Goal: Transaction & Acquisition: Purchase product/service

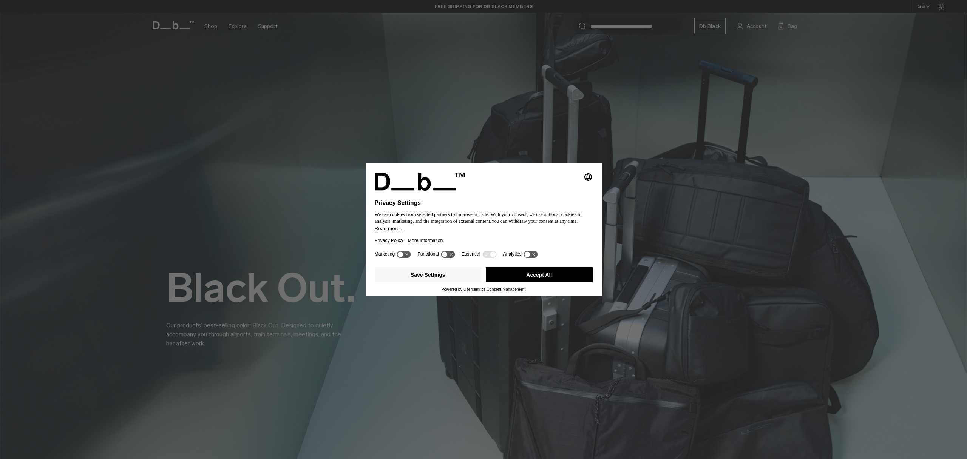
click at [533, 279] on button "Accept All" at bounding box center [539, 274] width 107 height 15
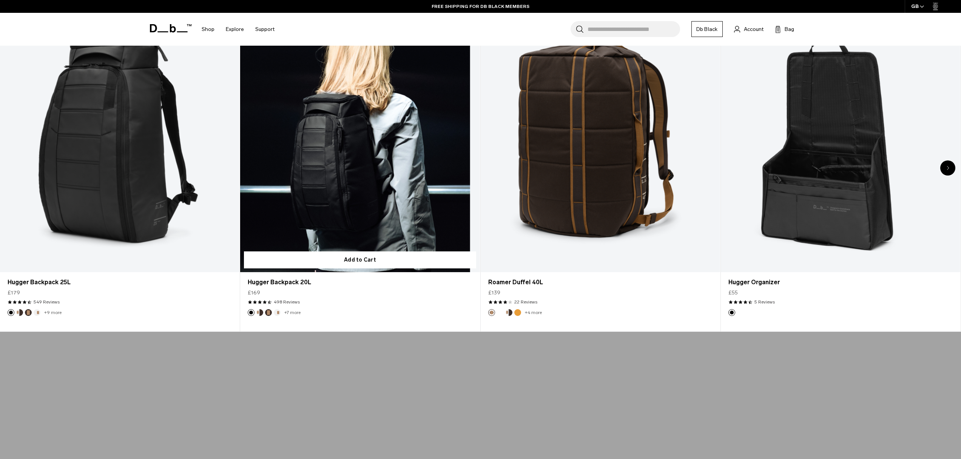
scroll to position [281, 0]
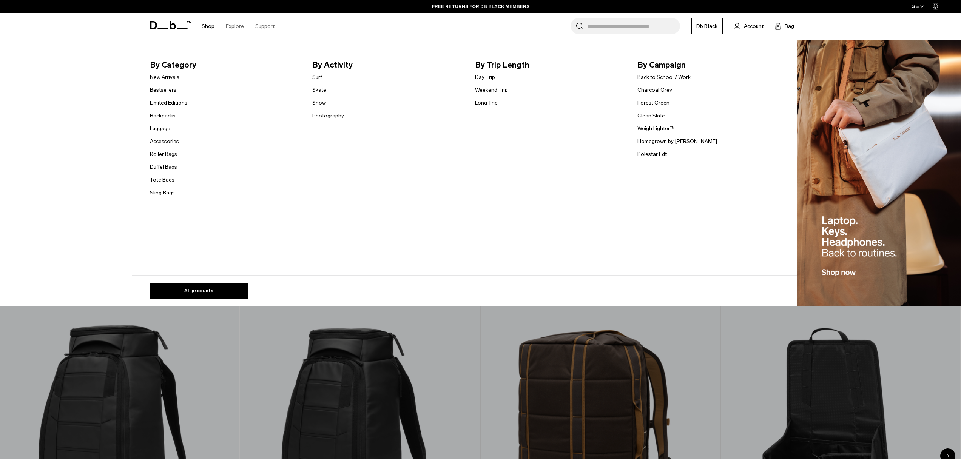
click at [168, 128] on link "Luggage" at bounding box center [160, 129] width 20 height 8
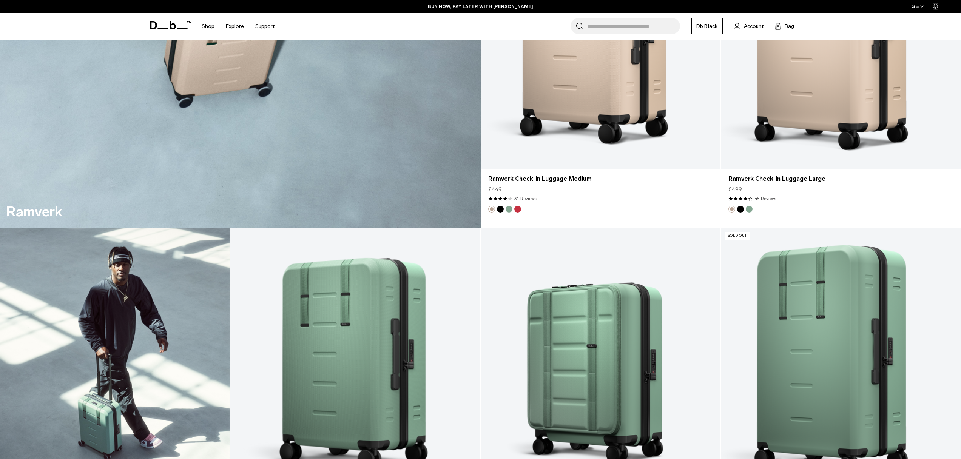
scroll to position [2087, 0]
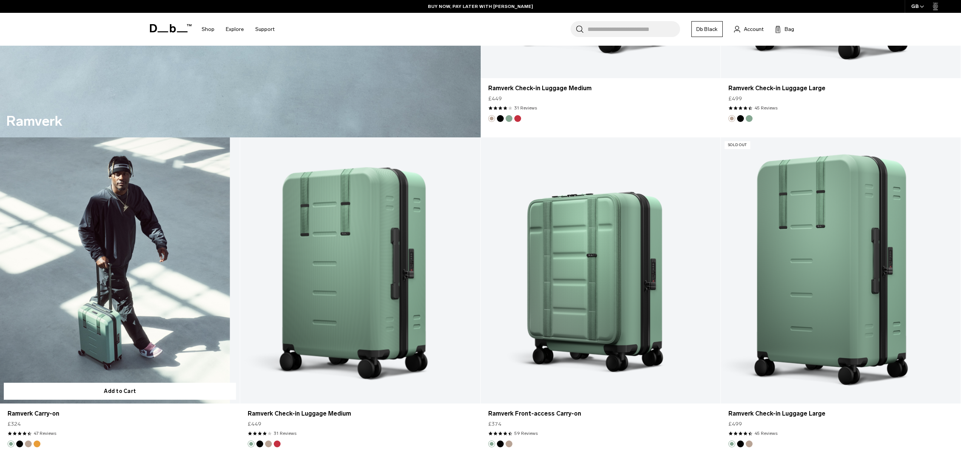
click at [186, 252] on link "Ramverk Carry-on" at bounding box center [120, 270] width 240 height 267
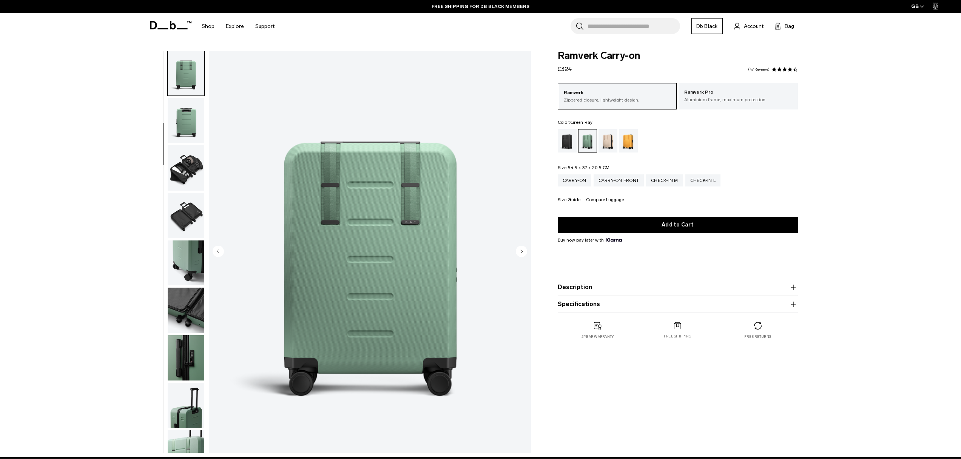
click at [522, 254] on circle "Next slide" at bounding box center [521, 250] width 11 height 11
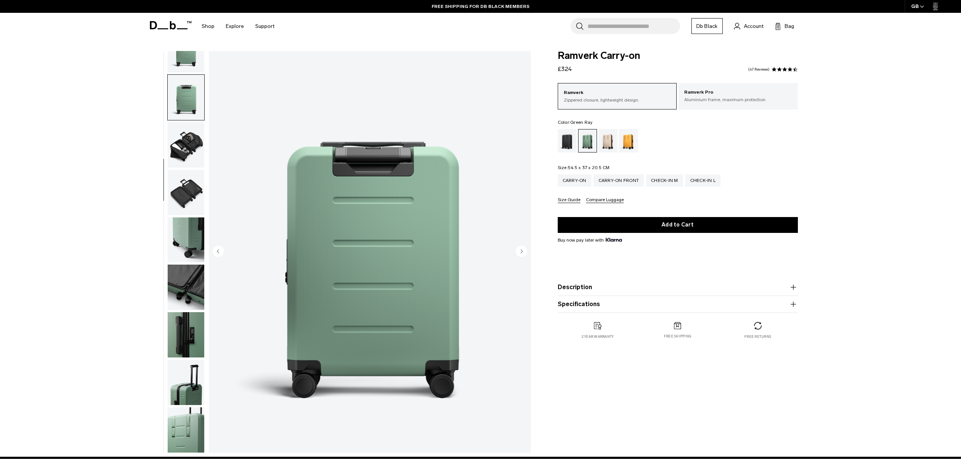
click at [522, 254] on circle "Next slide" at bounding box center [521, 250] width 11 height 11
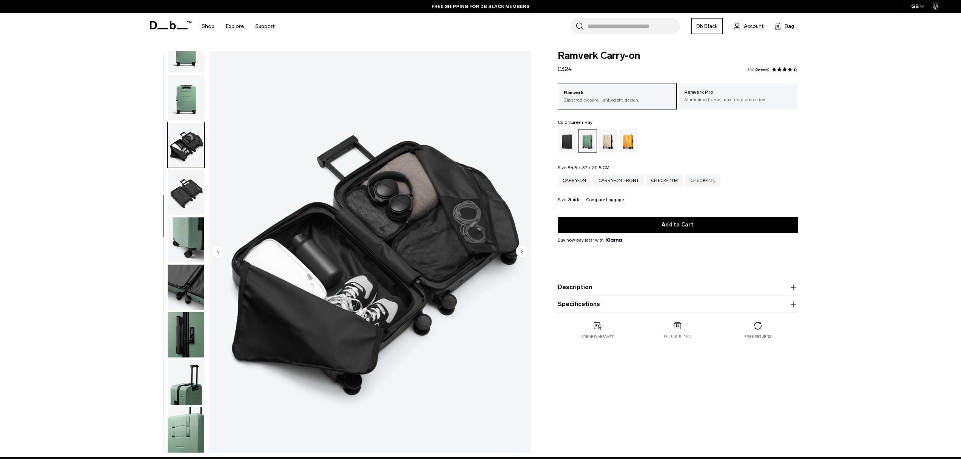
click at [522, 254] on circle "Next slide" at bounding box center [521, 250] width 11 height 11
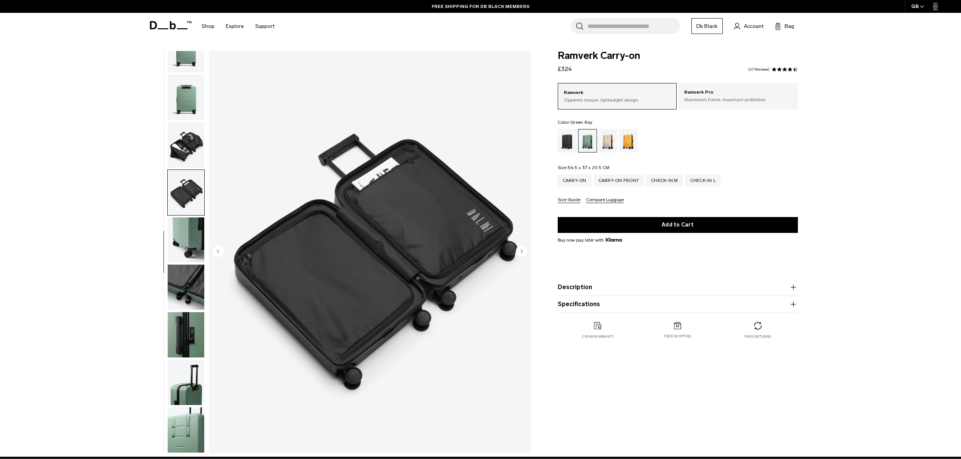
click at [522, 254] on circle "Next slide" at bounding box center [521, 250] width 11 height 11
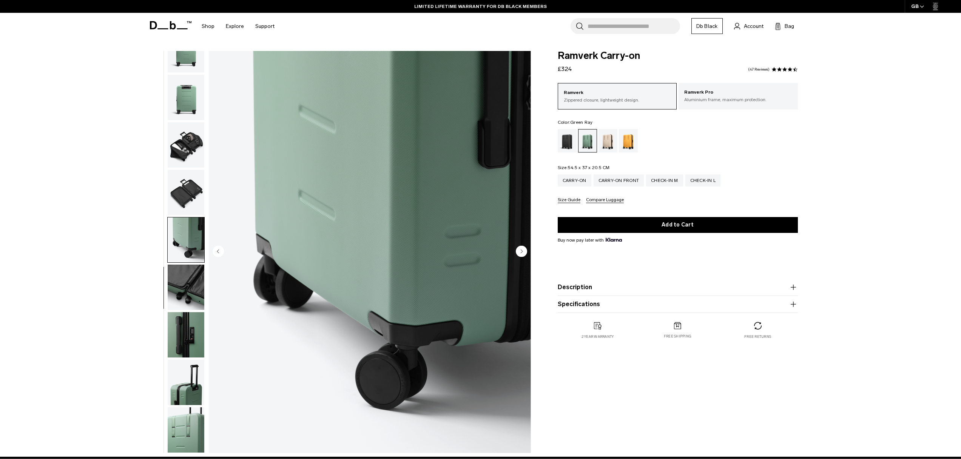
click at [522, 254] on circle "Next slide" at bounding box center [521, 250] width 11 height 11
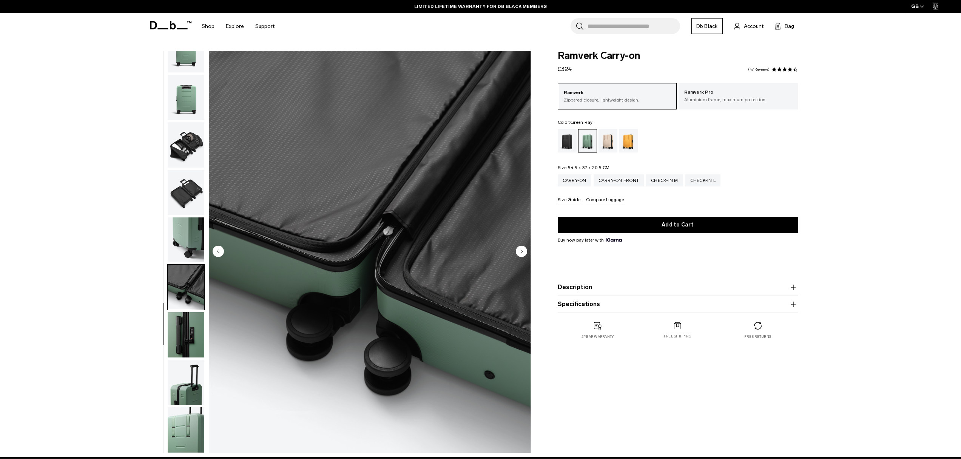
click at [522, 254] on circle "Next slide" at bounding box center [521, 250] width 11 height 11
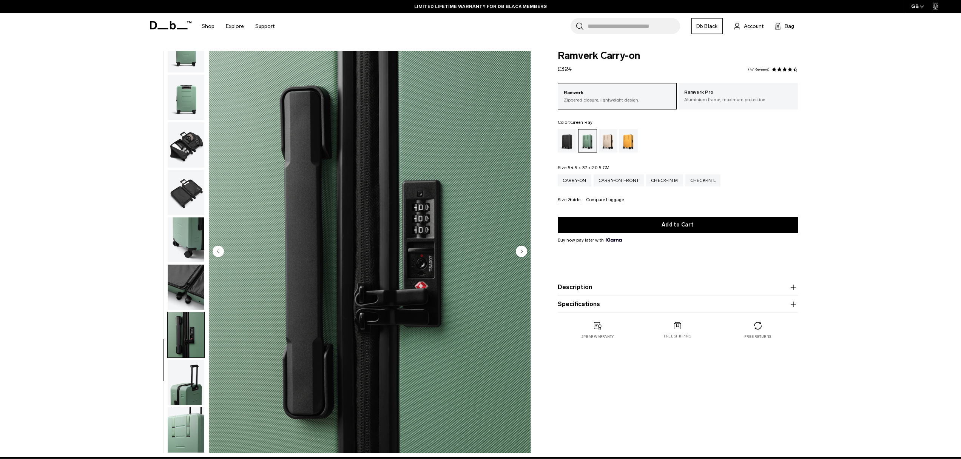
click at [522, 254] on circle "Next slide" at bounding box center [521, 250] width 11 height 11
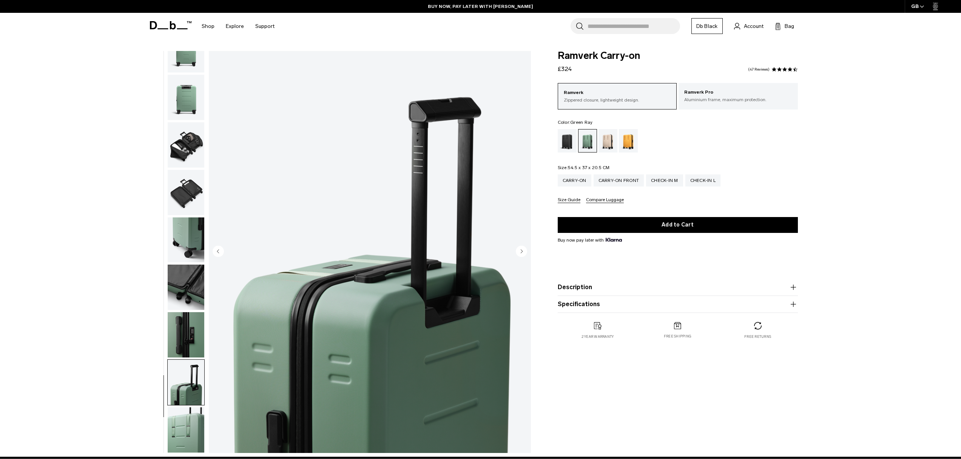
click at [522, 254] on circle "Next slide" at bounding box center [521, 250] width 11 height 11
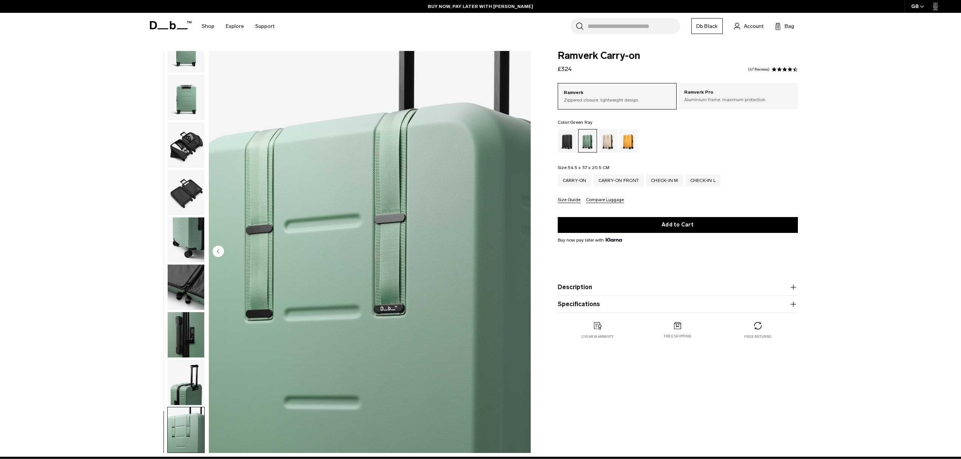
click at [522, 254] on img "11 / 11" at bounding box center [370, 252] width 322 height 402
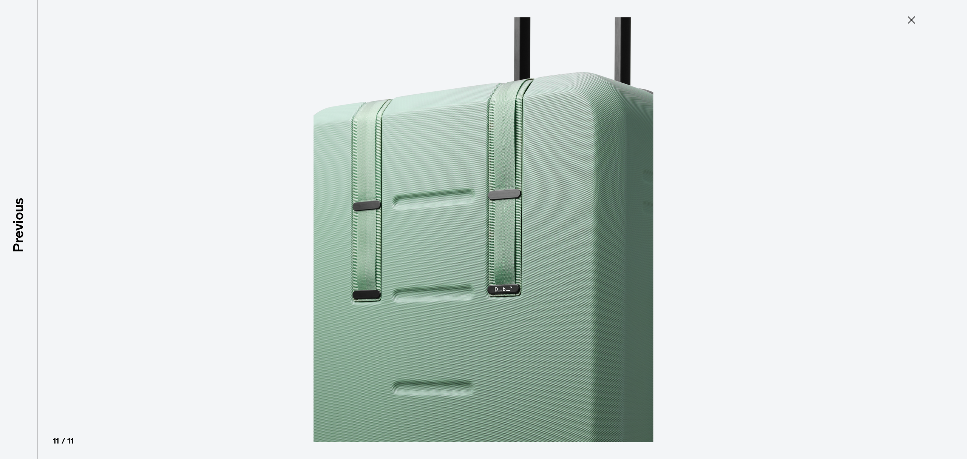
click at [705, 147] on div at bounding box center [483, 229] width 967 height 459
click at [909, 20] on icon at bounding box center [911, 20] width 12 height 12
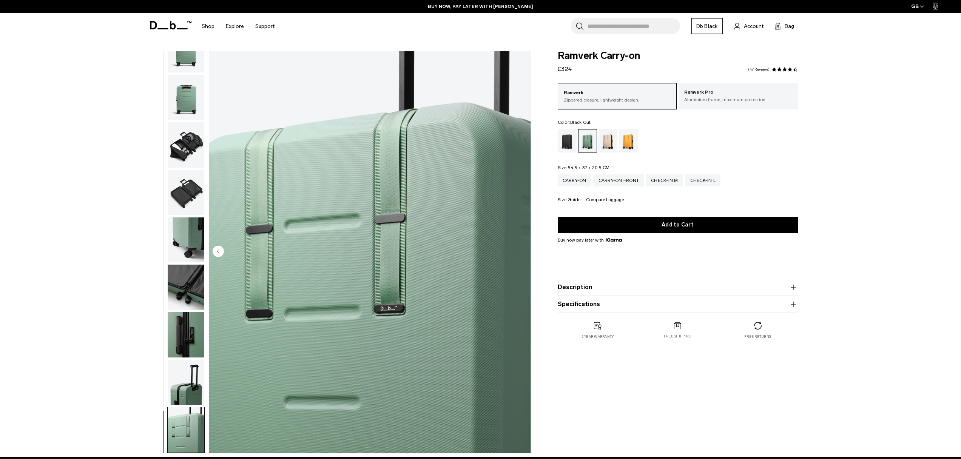
click at [571, 141] on div "Black Out" at bounding box center [567, 140] width 19 height 23
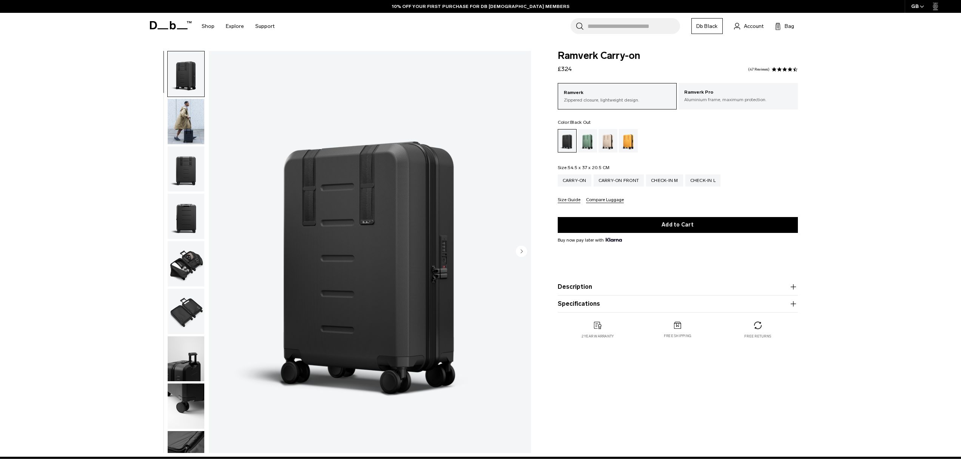
click at [520, 253] on circle "Next slide" at bounding box center [521, 250] width 11 height 11
